Goal: Task Accomplishment & Management: Manage account settings

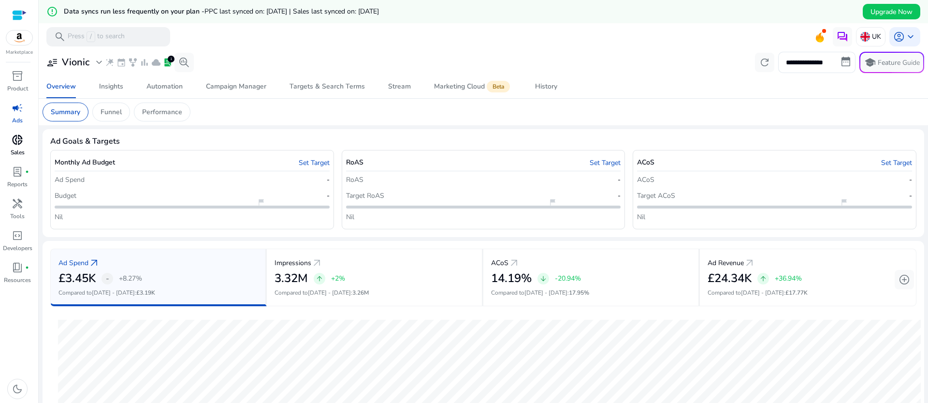
click at [14, 152] on p "Sales" at bounding box center [18, 152] width 14 height 9
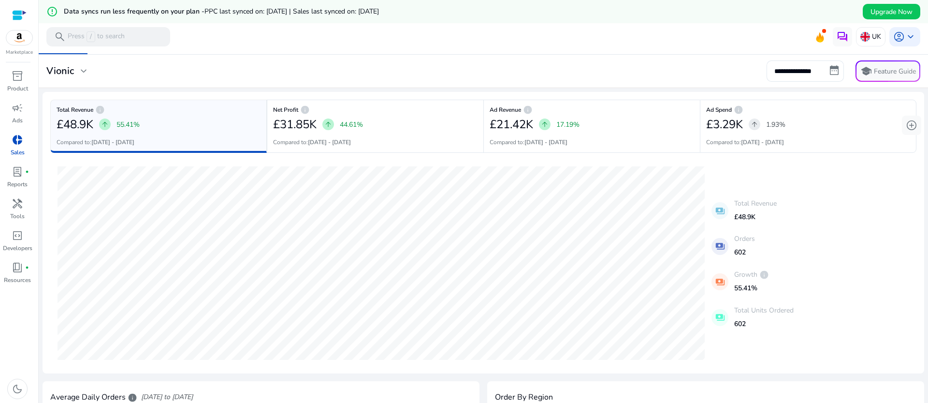
scroll to position [20, 0]
click at [832, 71] on input "**********" at bounding box center [804, 69] width 77 height 21
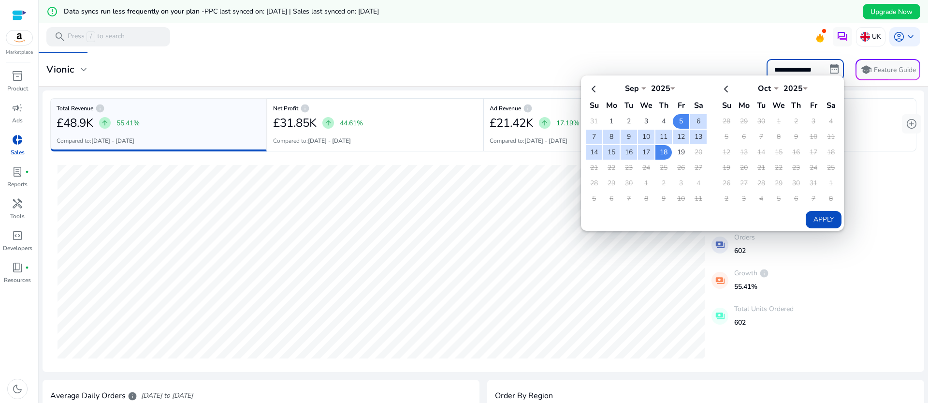
click at [711, 53] on mat-card "**********" at bounding box center [483, 69] width 897 height 33
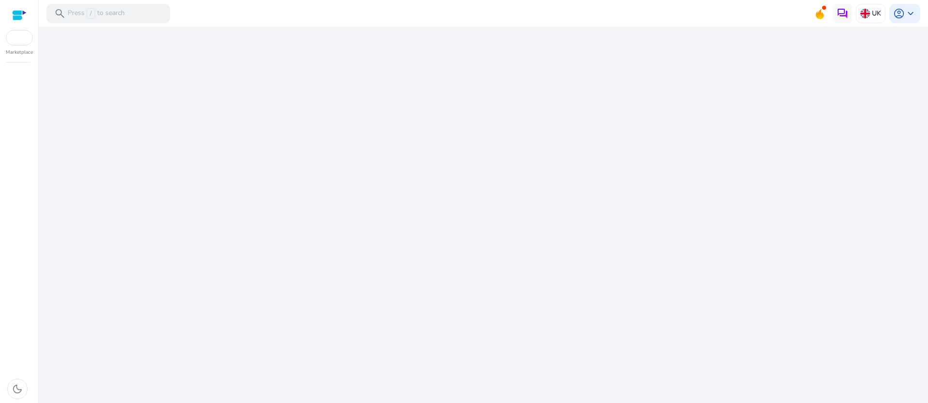
select select "*"
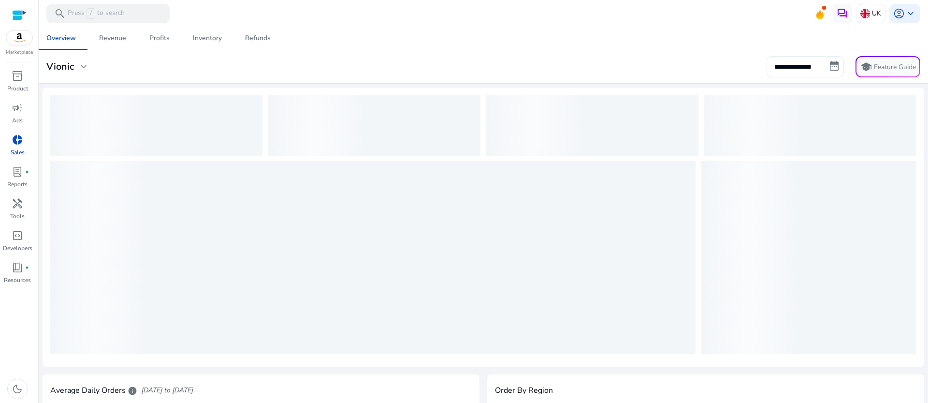
click at [832, 70] on input "**********" at bounding box center [804, 66] width 77 height 21
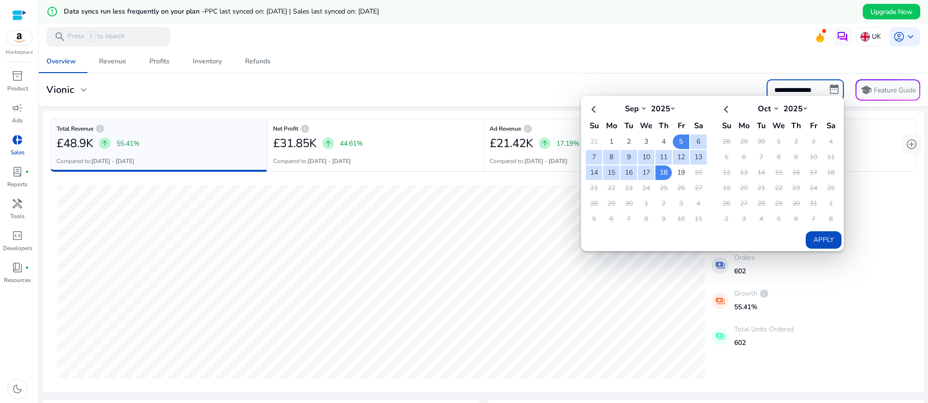
click at [600, 59] on div "Overview Revenue Profits Inventory Refunds" at bounding box center [483, 61] width 897 height 23
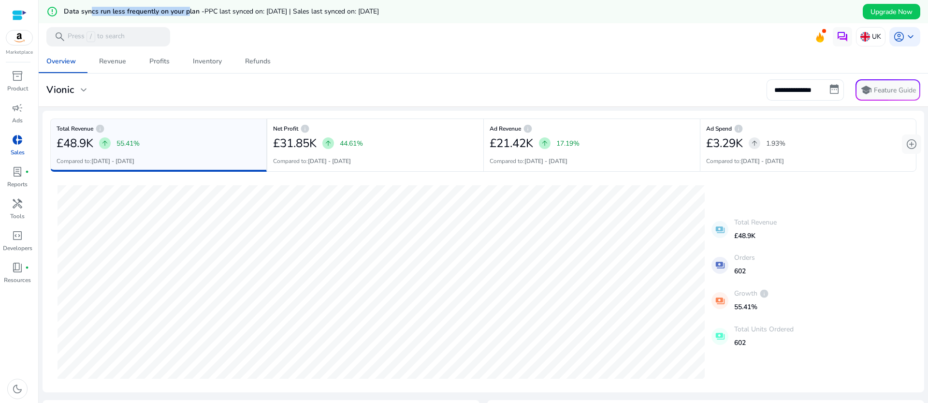
drag, startPoint x: 92, startPoint y: 12, endPoint x: 186, endPoint y: 12, distance: 94.2
click at [186, 12] on h5 "Data syncs run less frequently on your plan - PPC last synced on: [DATE] | Sale…" at bounding box center [221, 12] width 315 height 8
click at [230, 27] on mat-toolbar "search Press / to search UK account_circle keyboard_arrow_down" at bounding box center [483, 36] width 889 height 27
drag, startPoint x: 262, startPoint y: 10, endPoint x: 289, endPoint y: 10, distance: 27.5
click at [266, 10] on span "PPC last synced on: [DATE] | Sales last synced on: [DATE]" at bounding box center [291, 11] width 174 height 9
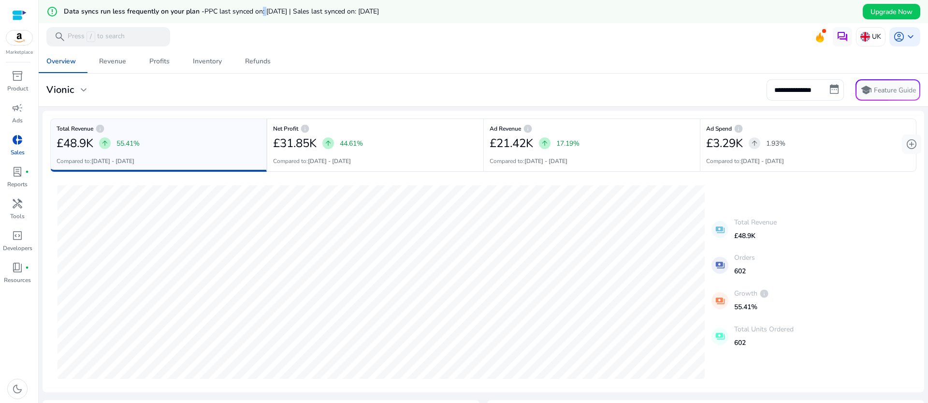
drag, startPoint x: 346, startPoint y: 12, endPoint x: 400, endPoint y: 10, distance: 54.2
click at [379, 10] on span "PPC last synced on: [DATE] | Sales last synced on: [DATE]" at bounding box center [291, 11] width 174 height 9
drag, startPoint x: 445, startPoint y: 10, endPoint x: 445, endPoint y: 31, distance: 21.8
click at [446, 10] on div "error_outline Data syncs run less frequently on your plan - PPC last synced on:…" at bounding box center [483, 11] width 889 height 23
click at [115, 65] on div "Revenue" at bounding box center [112, 61] width 27 height 7
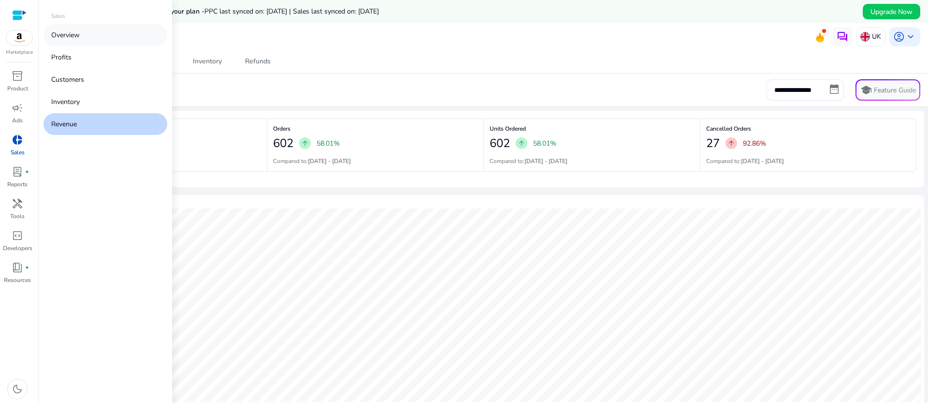
click at [75, 38] on p "Overview" at bounding box center [65, 35] width 29 height 10
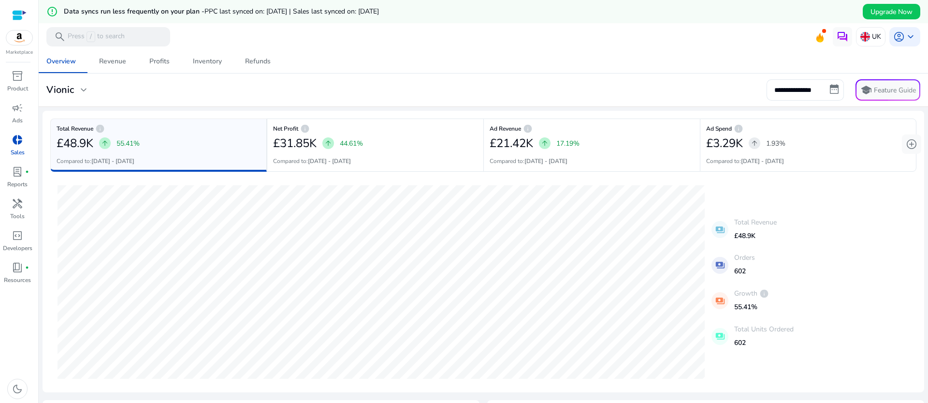
click at [379, 9] on span "PPC last synced on: [DATE] | Sales last synced on: [DATE]" at bounding box center [291, 11] width 174 height 9
click at [50, 13] on mat-icon "error_outline" at bounding box center [52, 12] width 12 height 12
click at [893, 13] on span "Upgrade Now" at bounding box center [891, 12] width 42 height 10
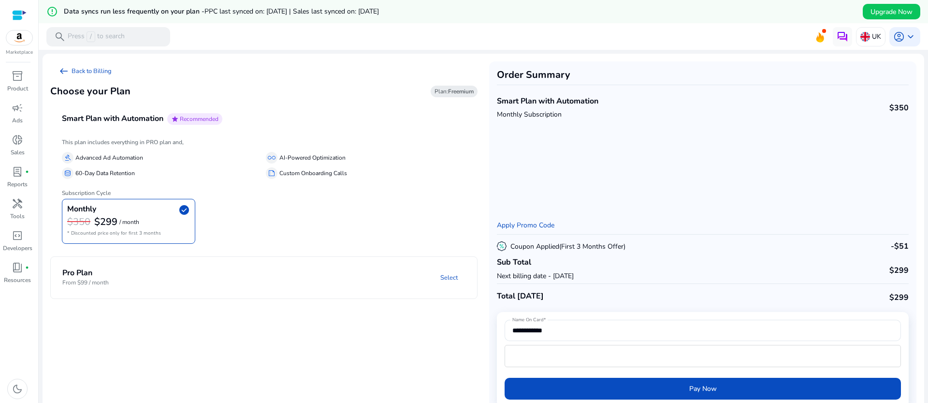
scroll to position [2, 0]
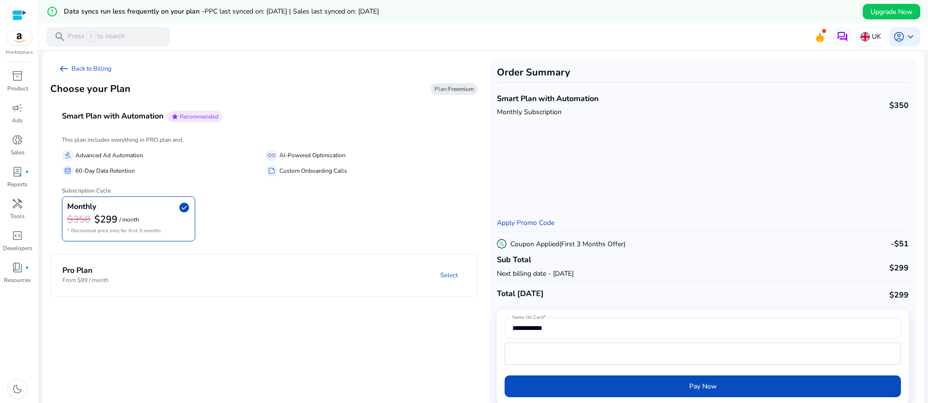
click at [362, 218] on div "Monthly check_circle $350 $299 / month * Discounted price only for first 3 mont…" at bounding box center [264, 218] width 404 height 45
click at [20, 17] on div at bounding box center [19, 15] width 14 height 11
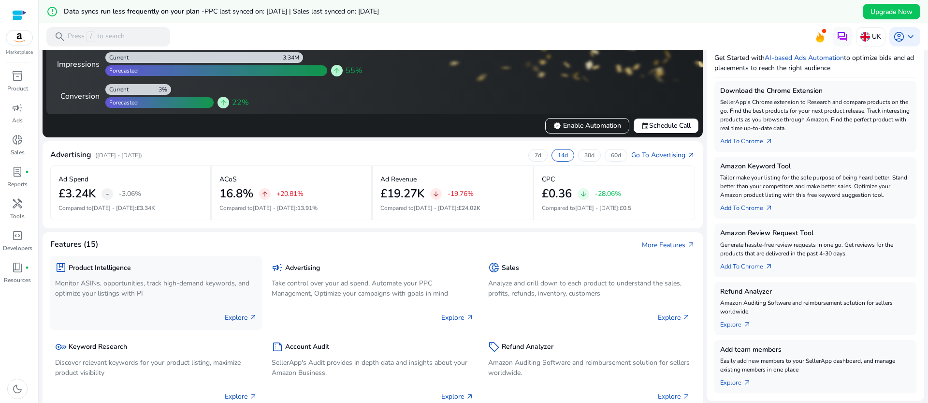
scroll to position [140, 0]
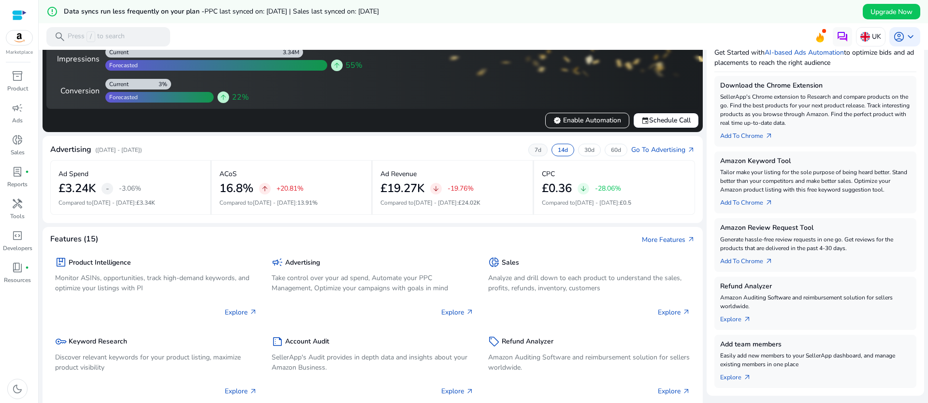
click at [536, 153] on div "7d" at bounding box center [537, 150] width 19 height 13
click at [562, 152] on p "14d" at bounding box center [563, 150] width 10 height 8
click at [546, 153] on div "7d 14d 30d 60d" at bounding box center [577, 150] width 99 height 13
click at [535, 148] on p "7d" at bounding box center [538, 150] width 7 height 8
click at [558, 149] on p "14d" at bounding box center [563, 150] width 10 height 8
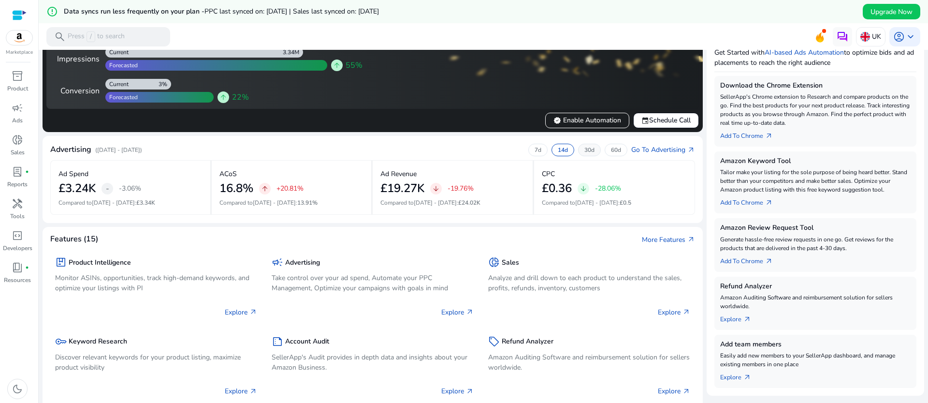
click at [585, 148] on p "30d" at bounding box center [589, 150] width 10 height 8
click at [536, 150] on p "7d" at bounding box center [538, 150] width 7 height 8
click at [552, 150] on div "14d" at bounding box center [562, 150] width 23 height 13
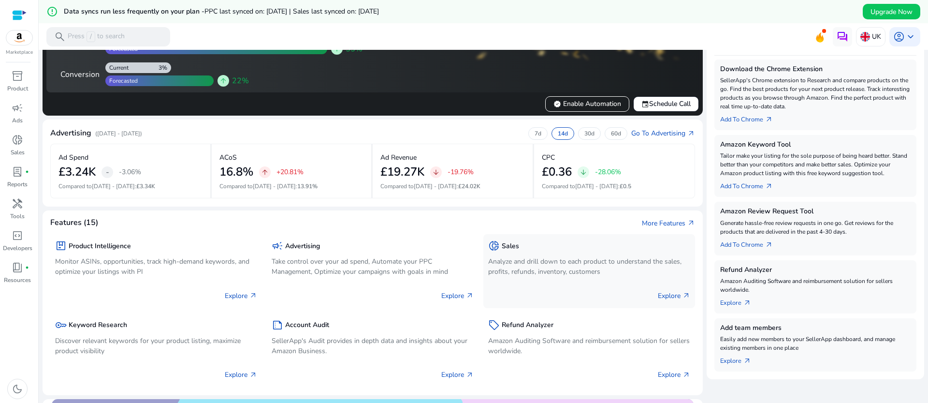
scroll to position [175, 0]
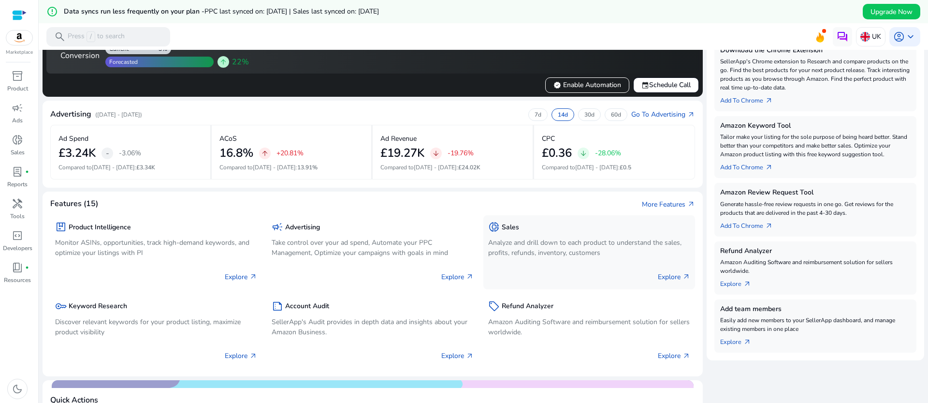
click at [577, 248] on p "Analyze and drill down to each product to understand the sales, profits, refund…" at bounding box center [589, 247] width 202 height 20
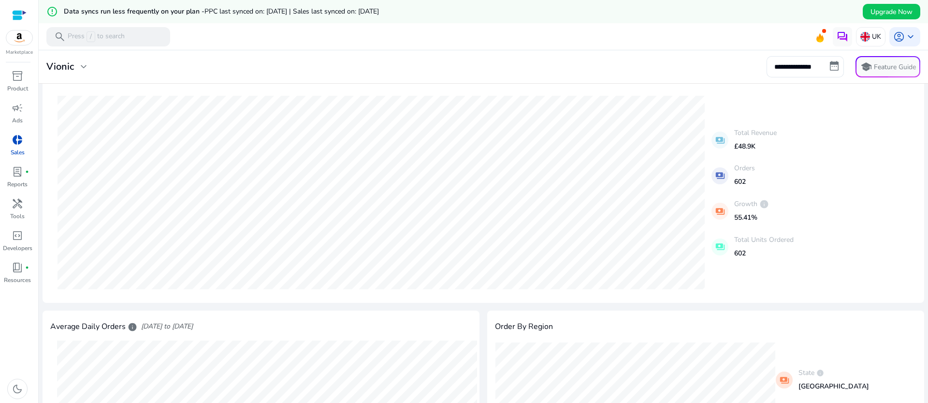
scroll to position [101, 0]
